Goal: Find specific page/section: Find specific page/section

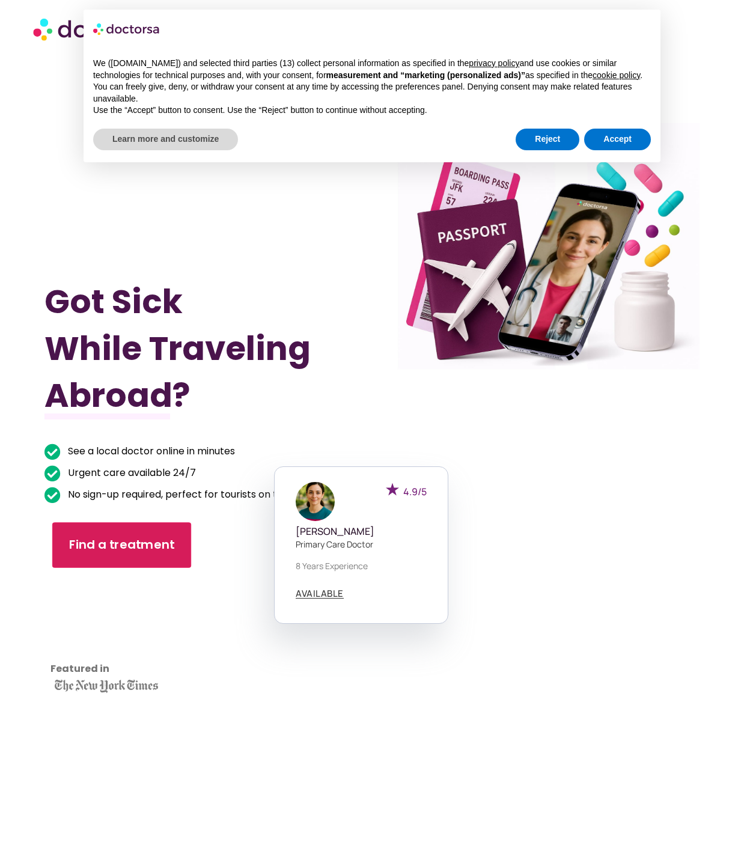
click at [121, 545] on span "Find a treatment" at bounding box center [122, 545] width 106 height 17
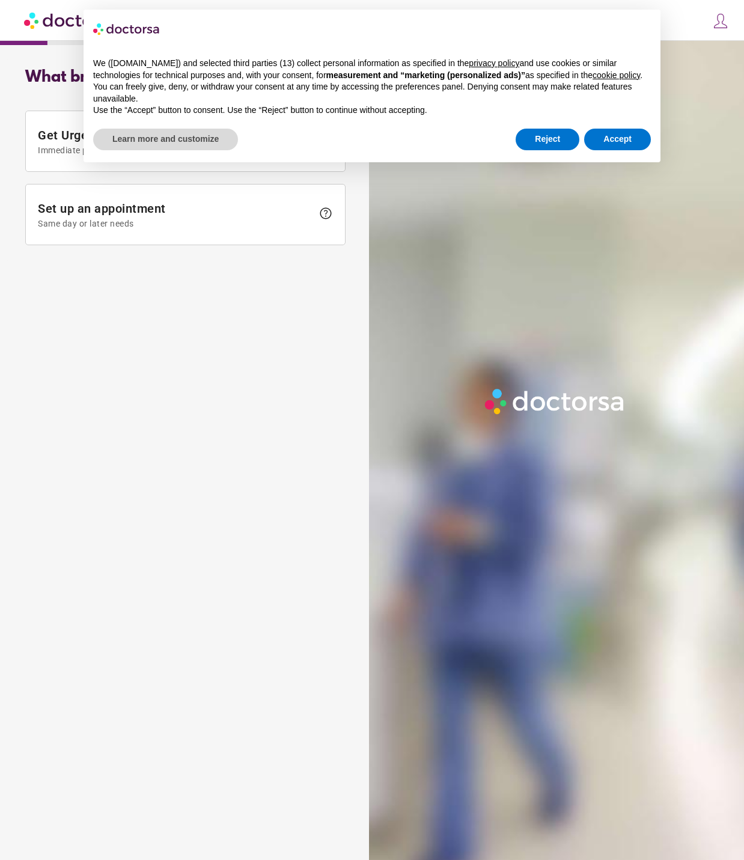
click at [718, 22] on img at bounding box center [720, 21] width 17 height 17
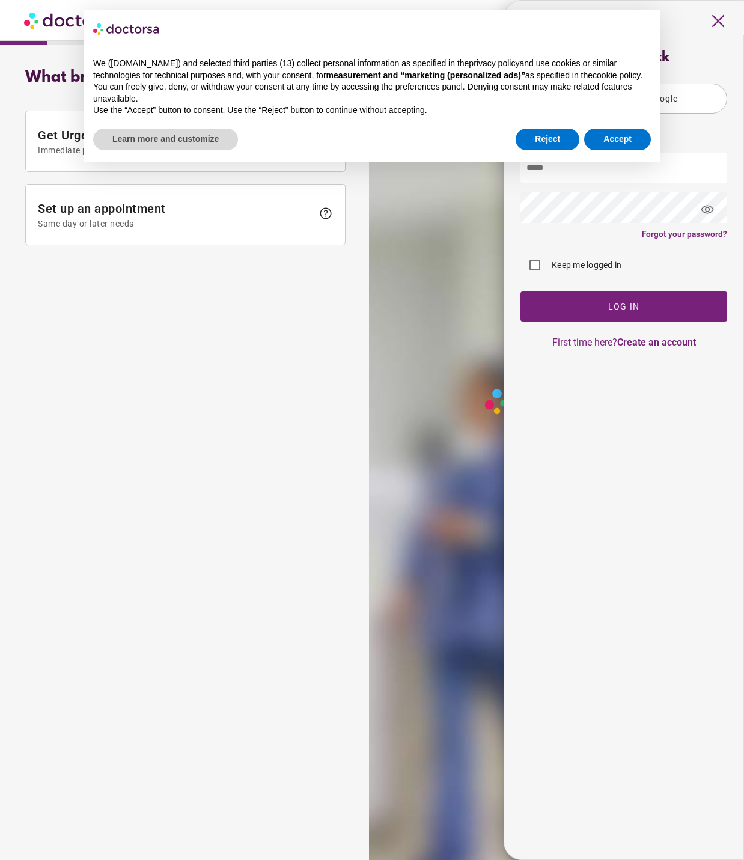
click at [719, 20] on span "close" at bounding box center [718, 21] width 23 height 28
